Goal: Task Accomplishment & Management: Use online tool/utility

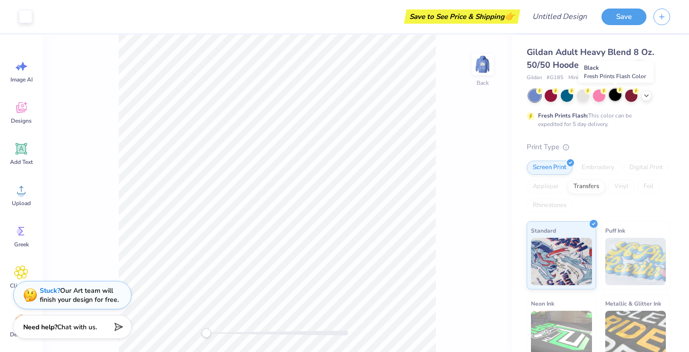
click at [615, 96] on div at bounding box center [615, 94] width 12 height 12
click at [645, 96] on icon at bounding box center [647, 95] width 8 height 8
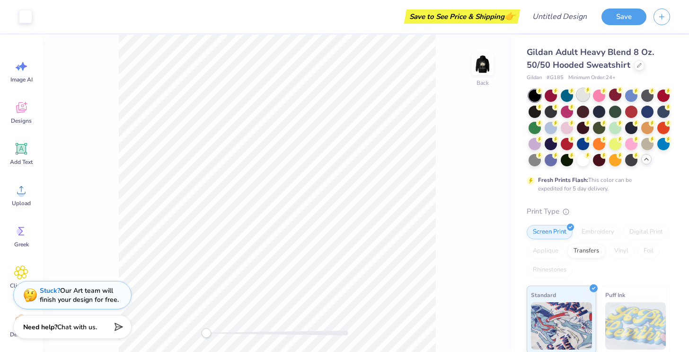
click at [583, 93] on div at bounding box center [583, 94] width 12 height 12
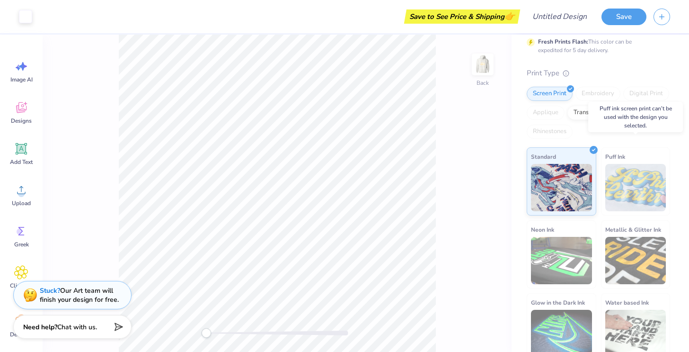
scroll to position [148, 0]
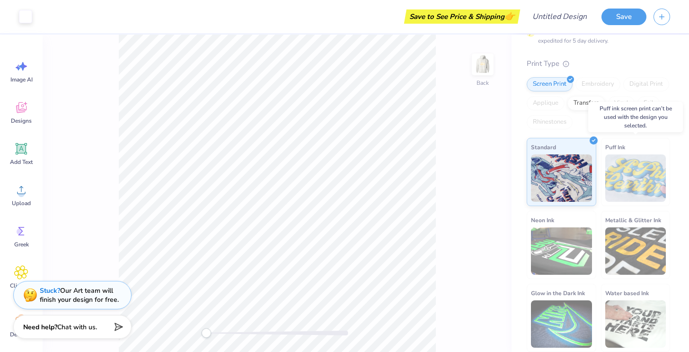
click at [619, 175] on img at bounding box center [635, 177] width 61 height 47
click at [619, 148] on span "Puff Ink" at bounding box center [615, 147] width 20 height 10
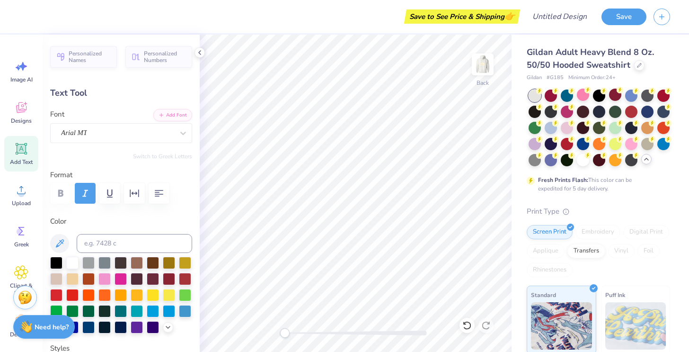
scroll to position [0, 1]
type textarea "DELTA SIGMA PI"
type input "5.20"
type input "0.44"
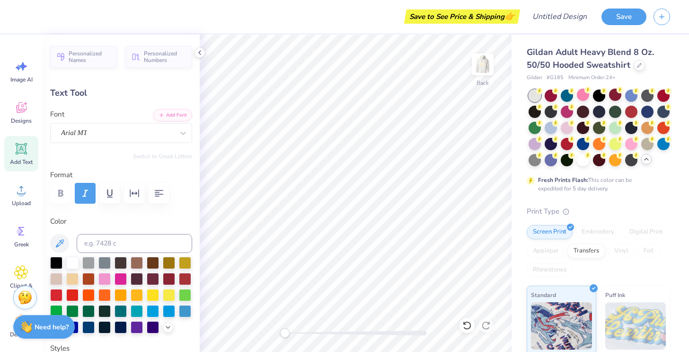
type input "4.40"
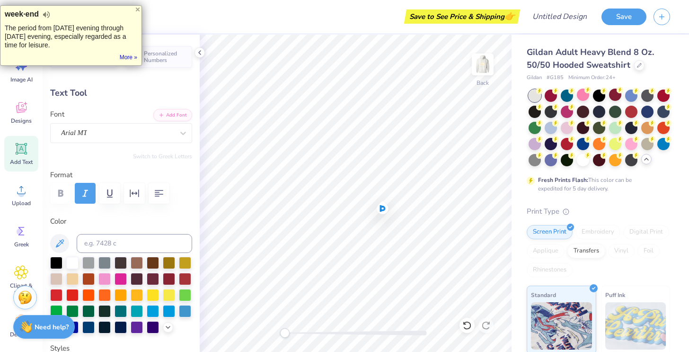
scroll to position [0, 0]
type textarea "L"
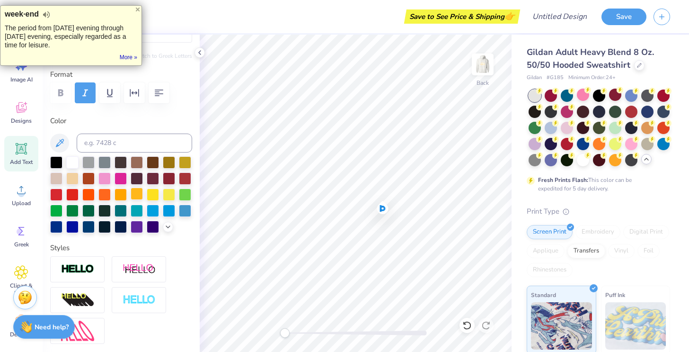
scroll to position [105, 0]
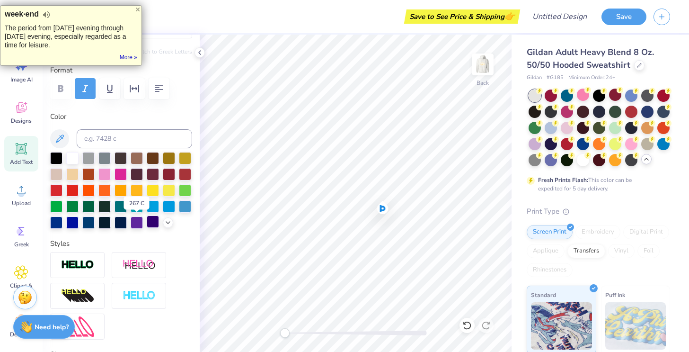
type textarea "ALPHA ZETA PLEDGE CLASS"
click at [153, 222] on div at bounding box center [153, 221] width 12 height 12
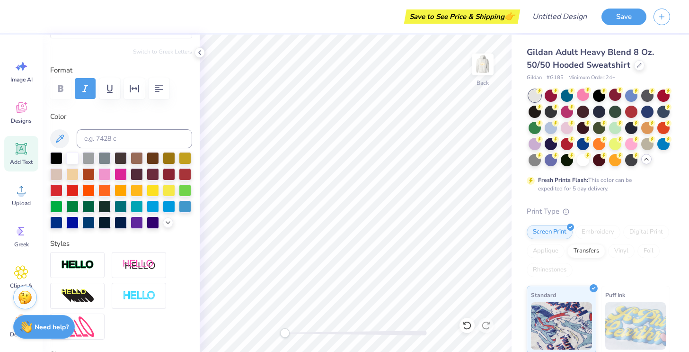
type input "8.97"
type input "0.86"
type input "2.99"
click at [156, 218] on div at bounding box center [153, 221] width 12 height 12
type input "8.22"
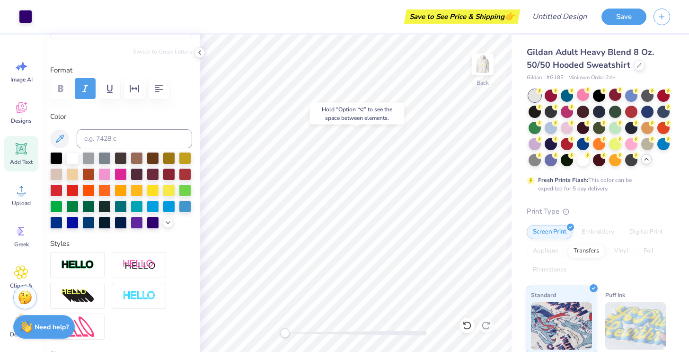
type input "0.44"
type input "4.40"
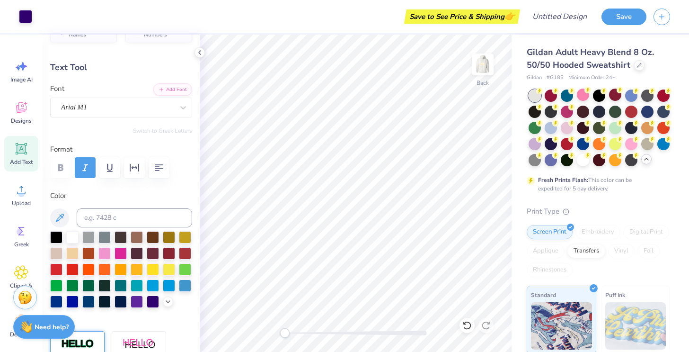
scroll to position [0, 0]
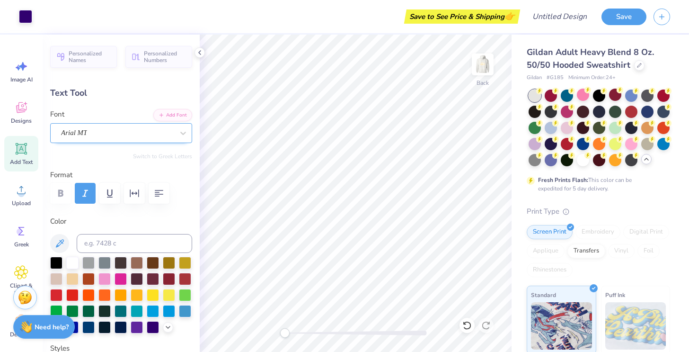
click at [95, 135] on div "Arial MT" at bounding box center [117, 132] width 115 height 15
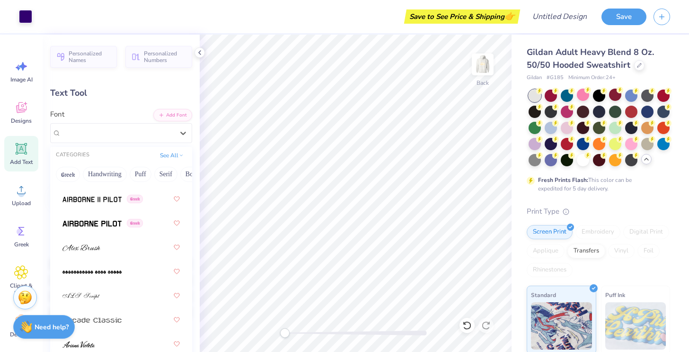
scroll to position [318, 0]
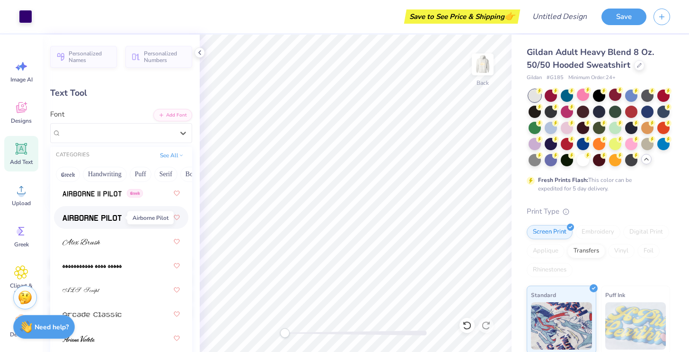
click at [98, 219] on img at bounding box center [91, 217] width 59 height 7
